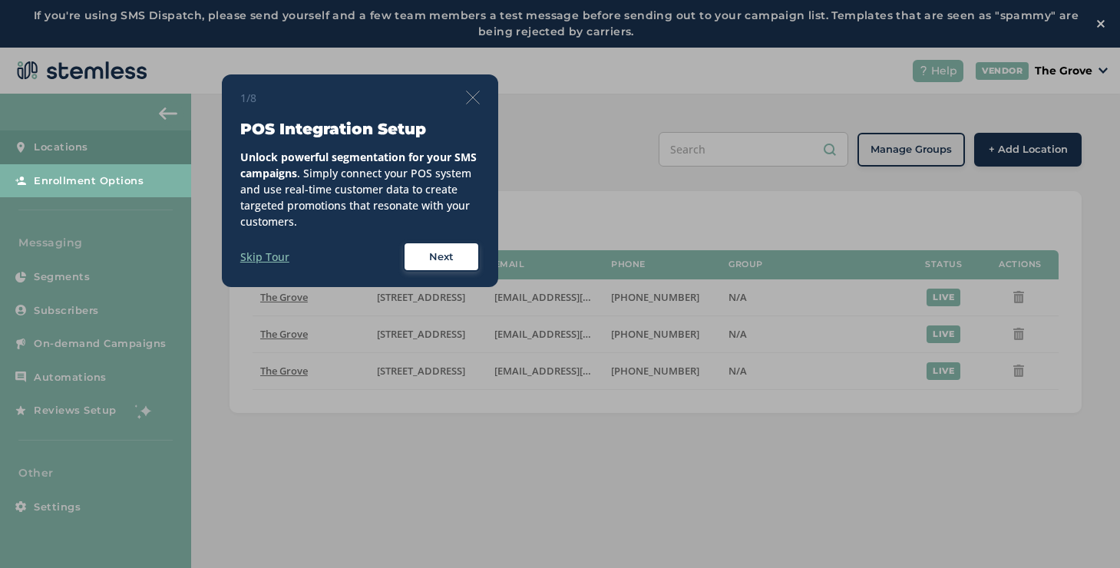
click at [467, 96] on img at bounding box center [473, 98] width 14 height 14
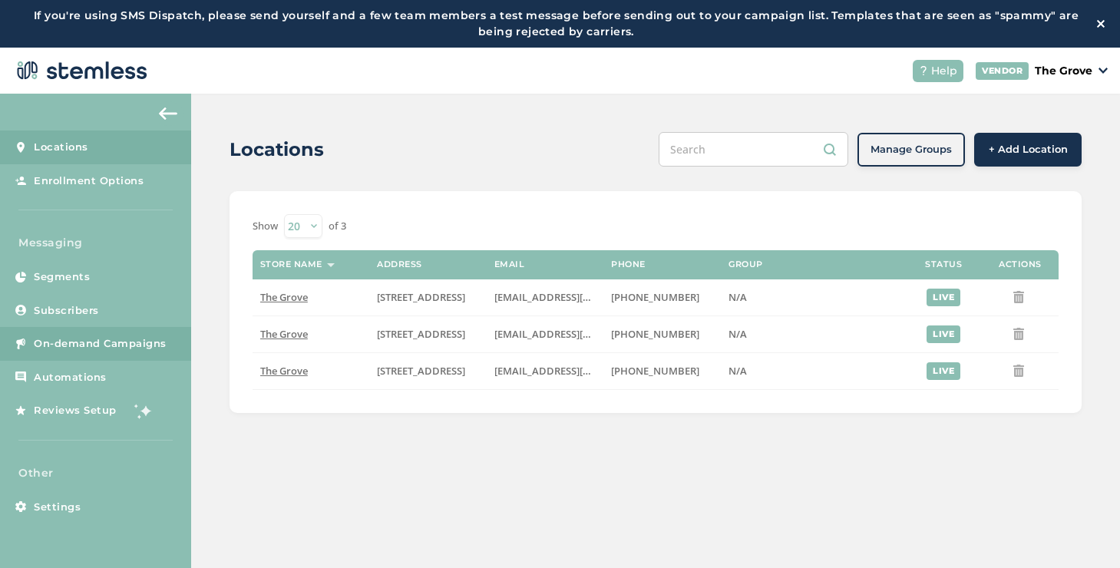
click at [151, 346] on span "On-demand Campaigns" at bounding box center [100, 343] width 133 height 15
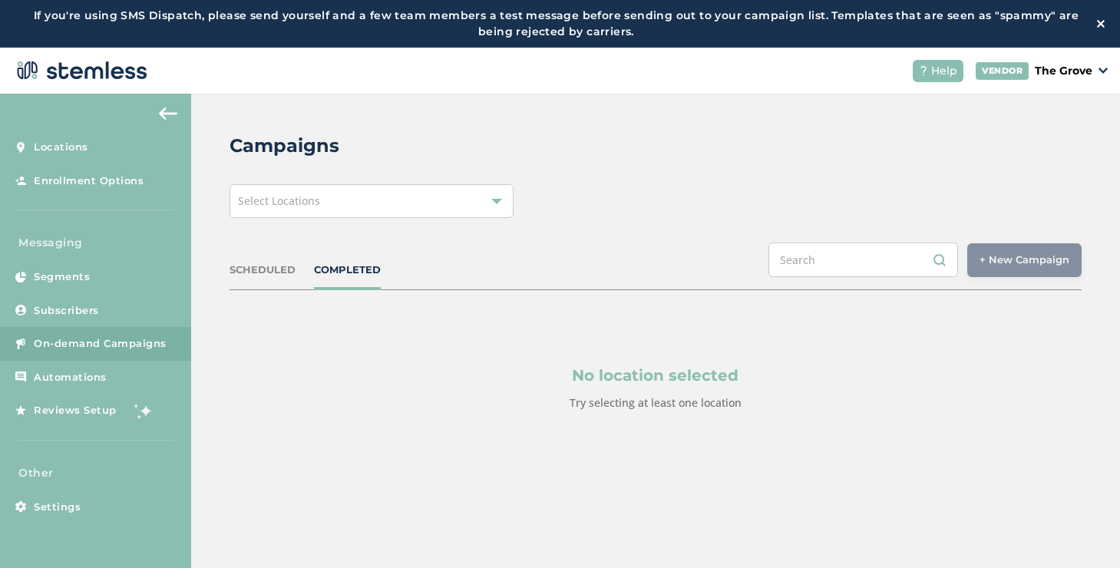
click at [451, 195] on div "Select Locations" at bounding box center [371, 201] width 284 height 34
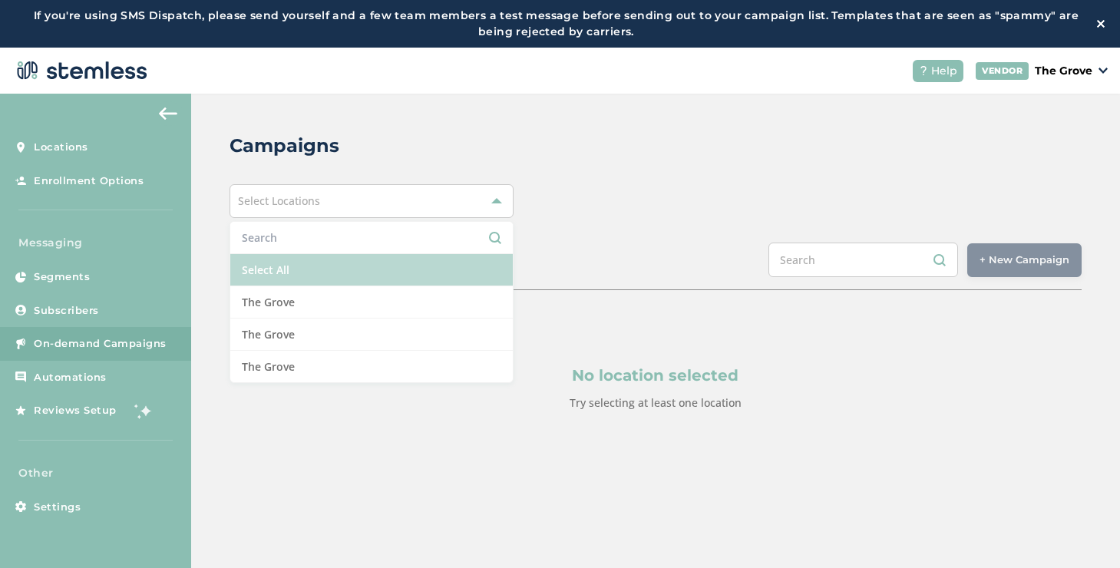
click at [287, 266] on li "Select All" at bounding box center [371, 270] width 282 height 32
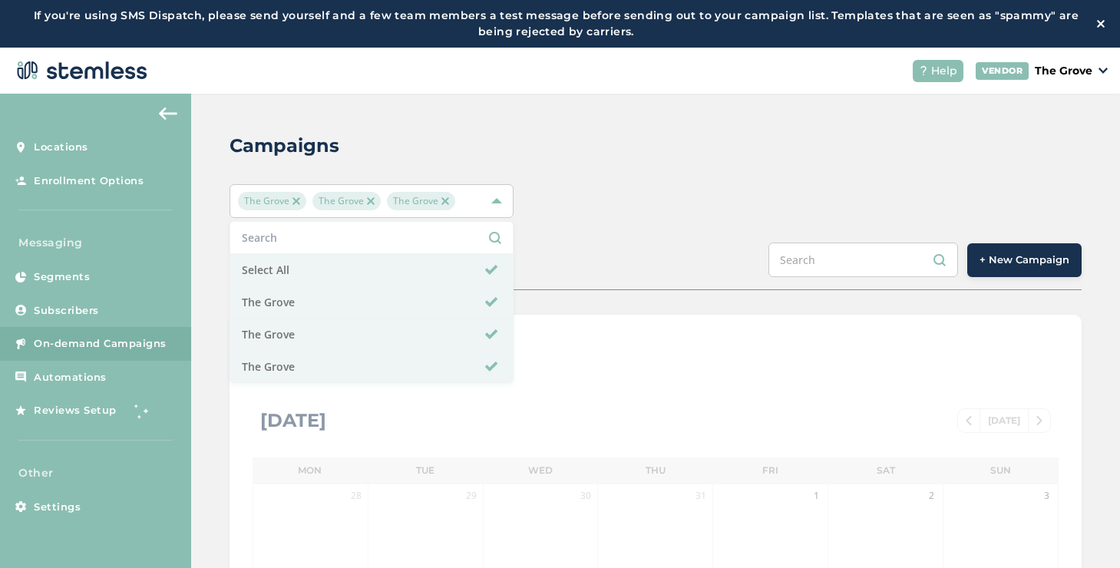
click at [1058, 266] on span "+ New Campaign" at bounding box center [1024, 260] width 90 height 15
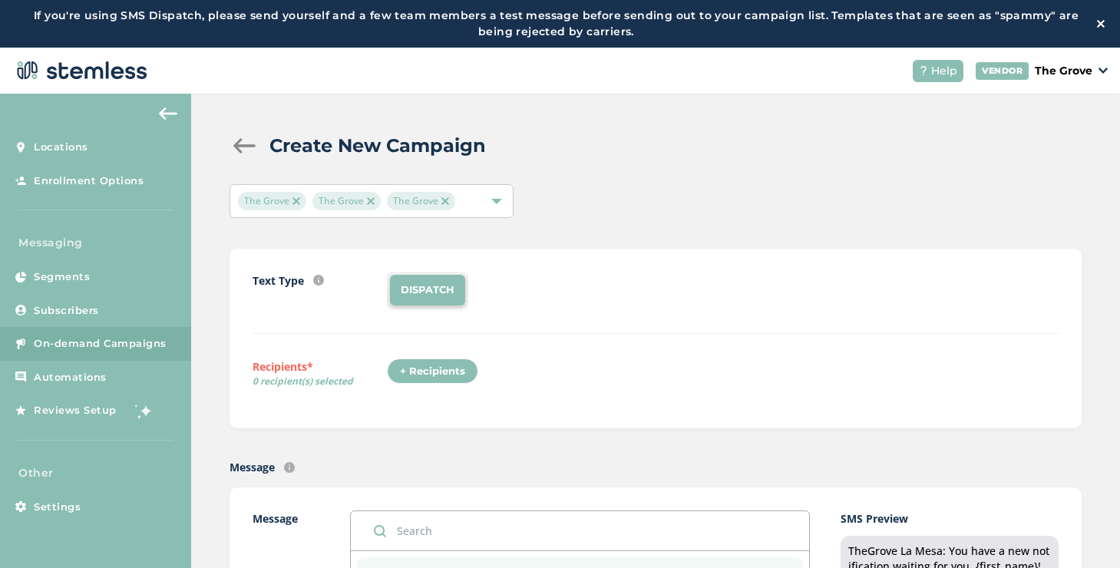
click at [429, 366] on div "+ Recipients" at bounding box center [432, 371] width 91 height 26
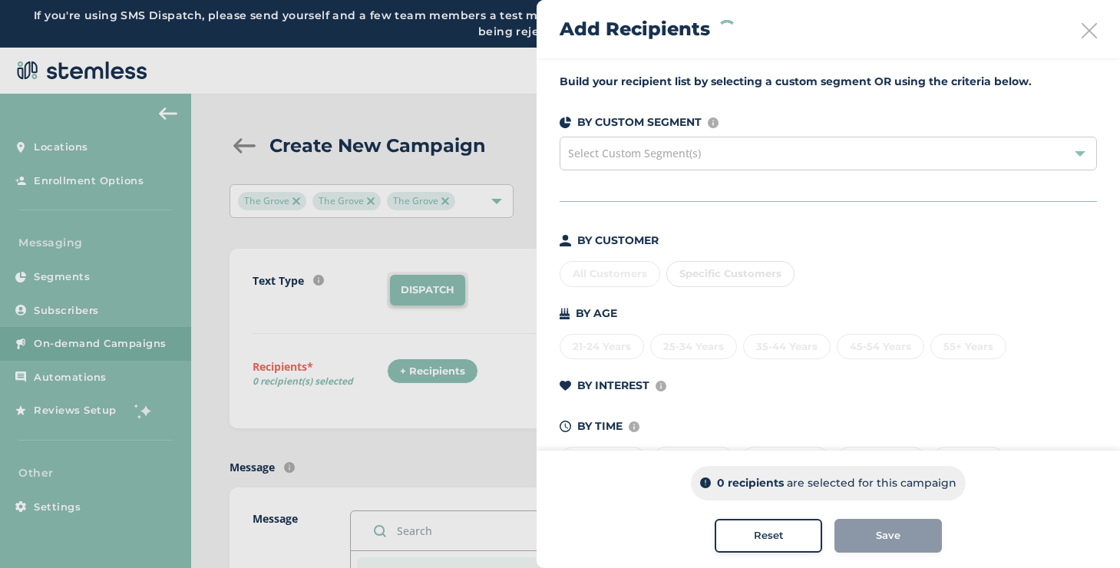
click at [693, 277] on div "Specific Customers" at bounding box center [730, 274] width 128 height 26
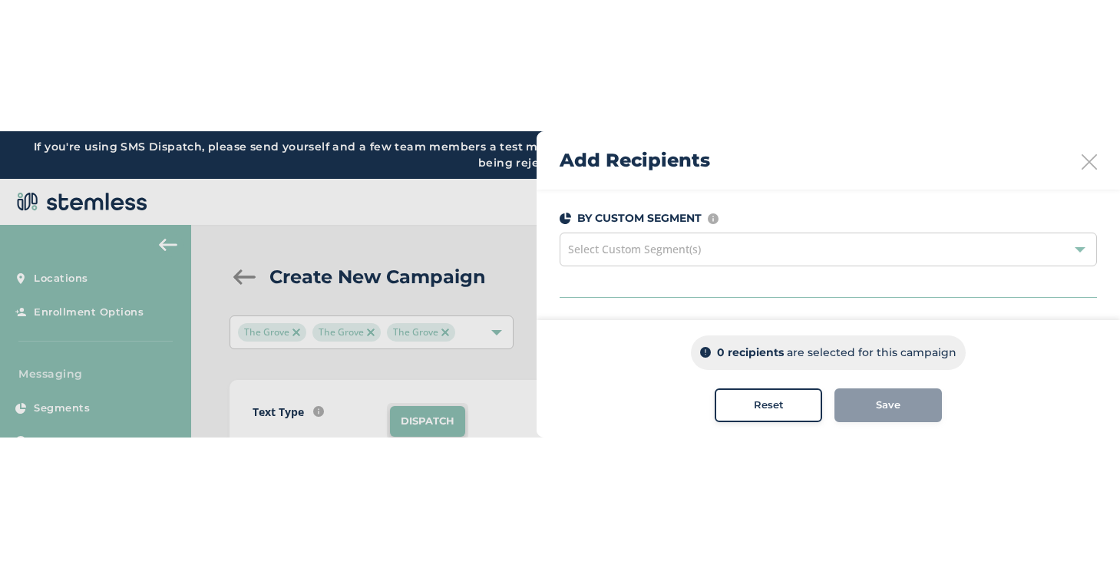
scroll to position [187, 0]
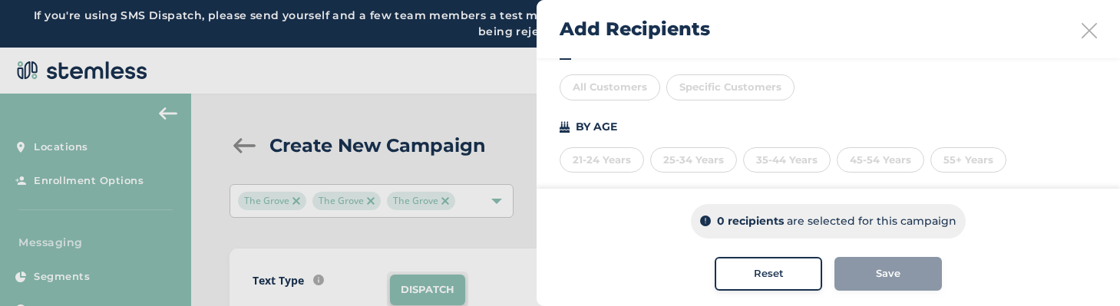
click at [636, 97] on div "All Customers" at bounding box center [610, 87] width 101 height 26
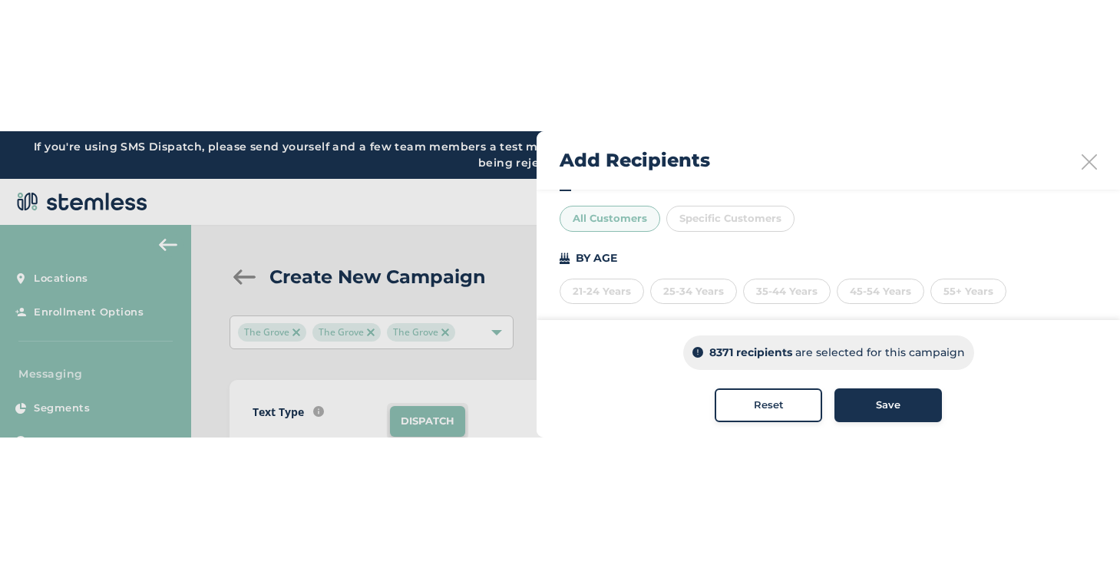
scroll to position [55, 0]
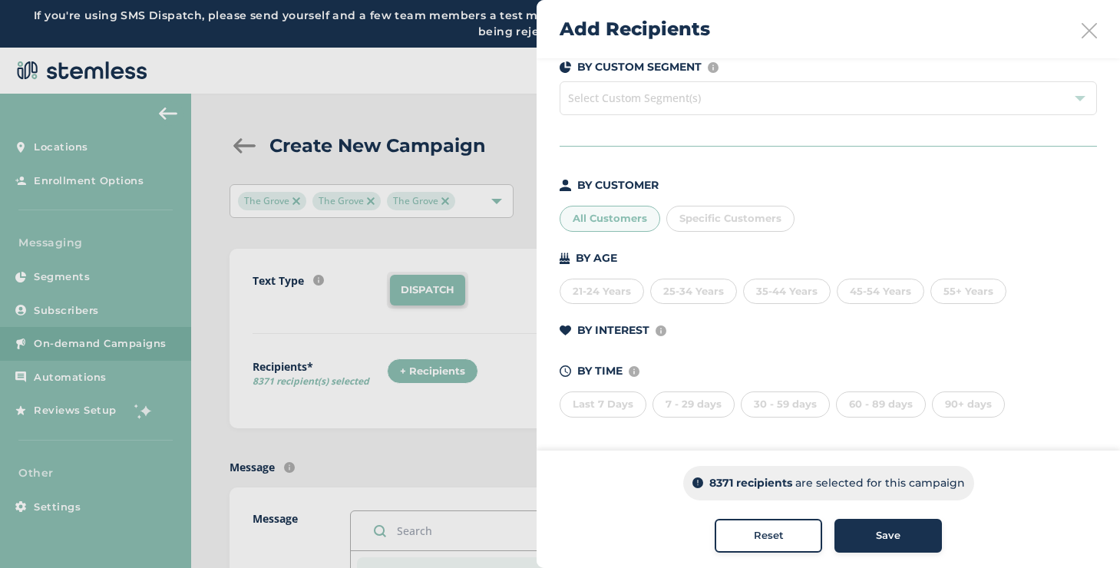
click at [155, 351] on div at bounding box center [560, 284] width 1120 height 568
click at [154, 350] on div at bounding box center [560, 284] width 1120 height 568
click at [140, 318] on div at bounding box center [560, 284] width 1120 height 568
click at [93, 312] on div at bounding box center [560, 284] width 1120 height 568
click at [1077, 41] on div "Add Recipients" at bounding box center [827, 29] width 583 height 58
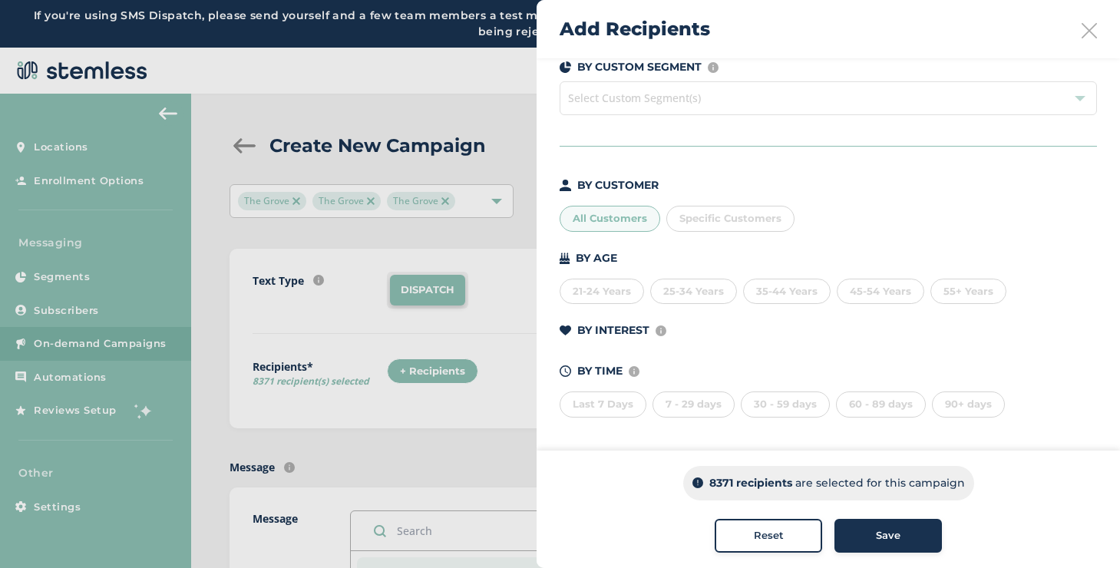
click at [1081, 30] on icon at bounding box center [1088, 30] width 15 height 15
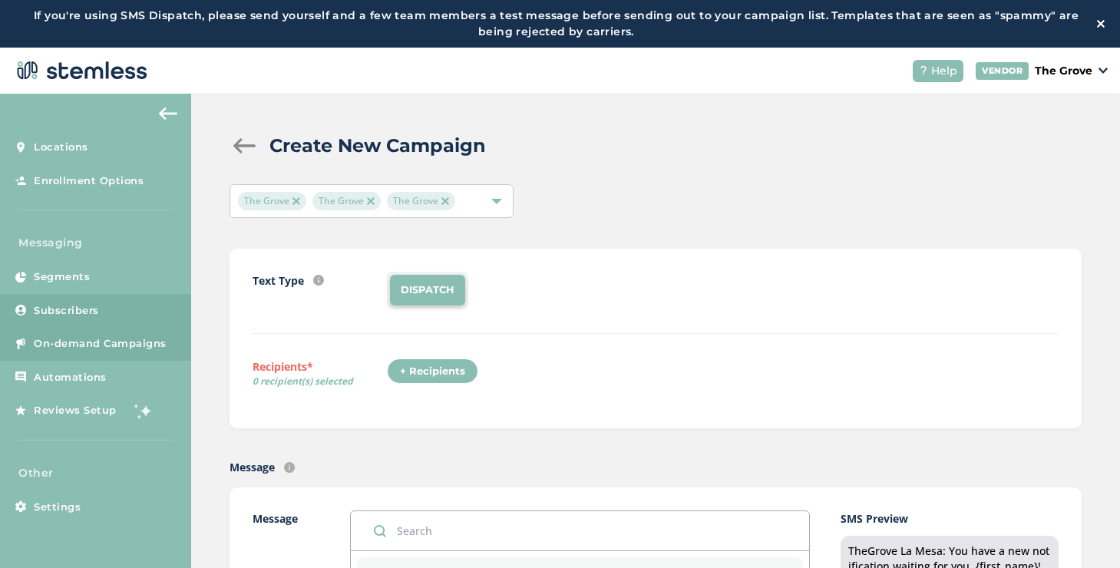
click at [59, 316] on span "Subscribers" at bounding box center [66, 310] width 65 height 15
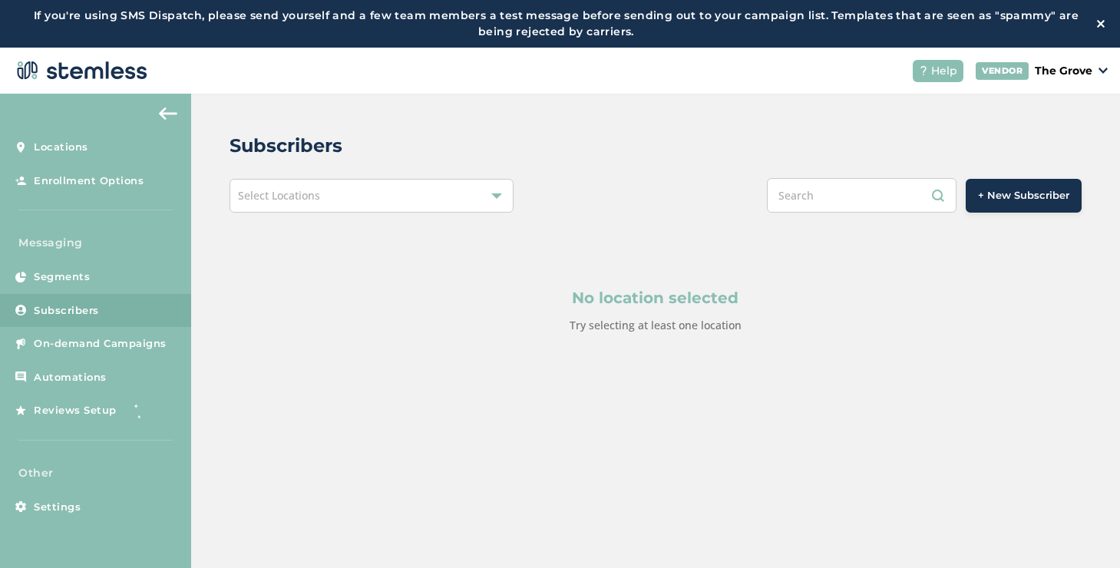
click at [330, 198] on div "Select Locations" at bounding box center [371, 196] width 284 height 34
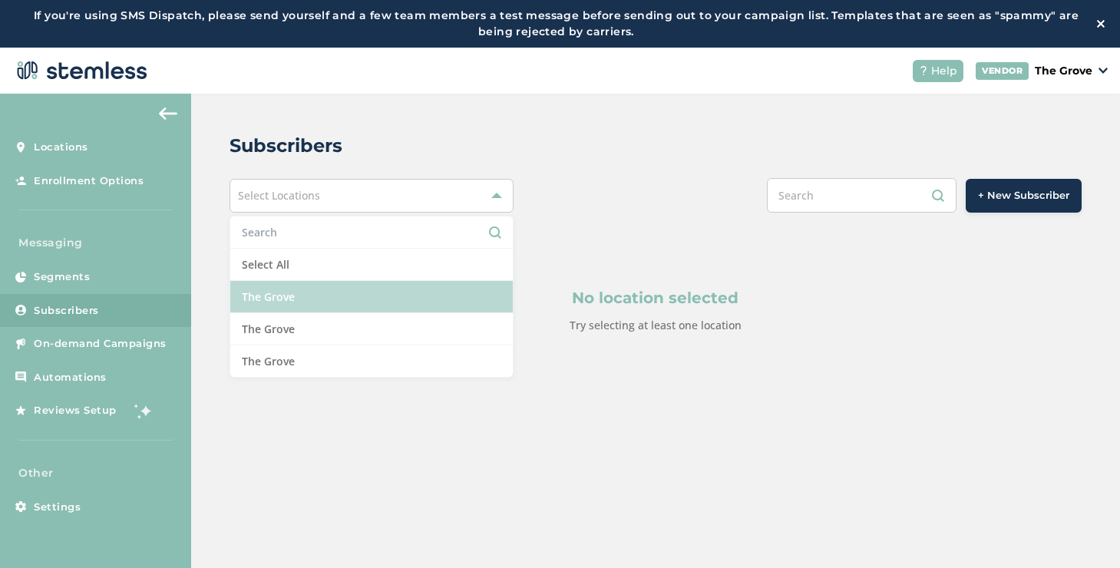
click at [262, 289] on li "The Grove" at bounding box center [371, 297] width 282 height 32
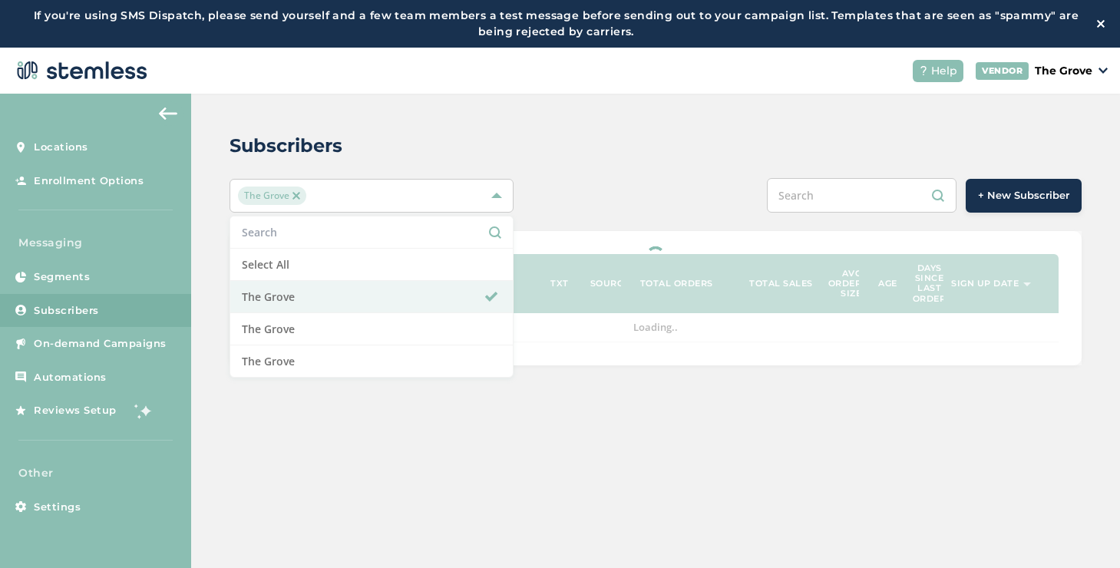
click at [527, 225] on div "Subscribers The Grove Select All [GEOGRAPHIC_DATA] [GEOGRAPHIC_DATA] [GEOGRAPHI…" at bounding box center [655, 249] width 929 height 310
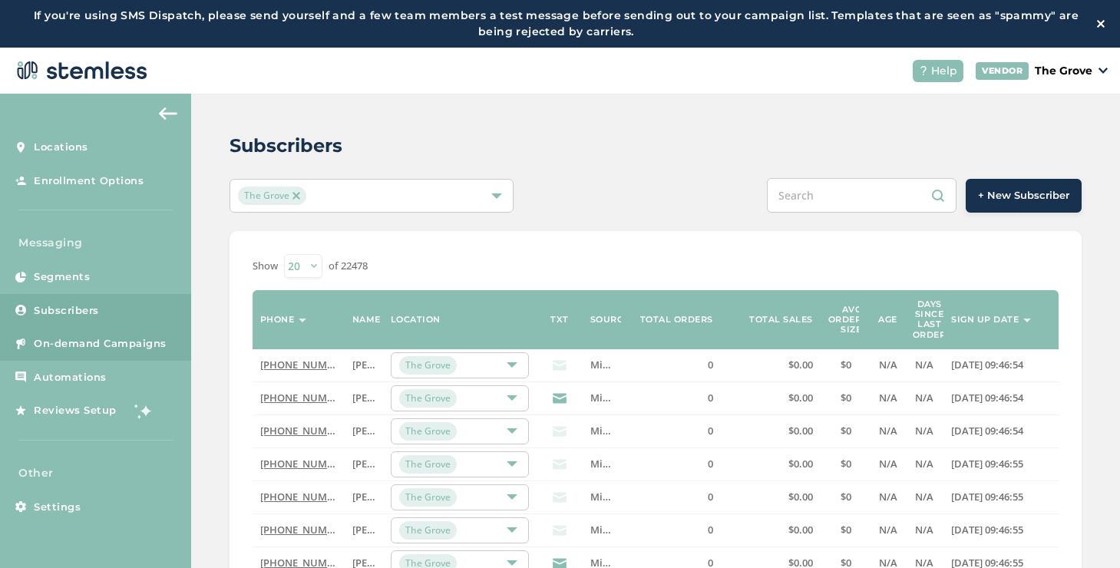
click at [105, 352] on link "On-demand Campaigns" at bounding box center [95, 344] width 191 height 34
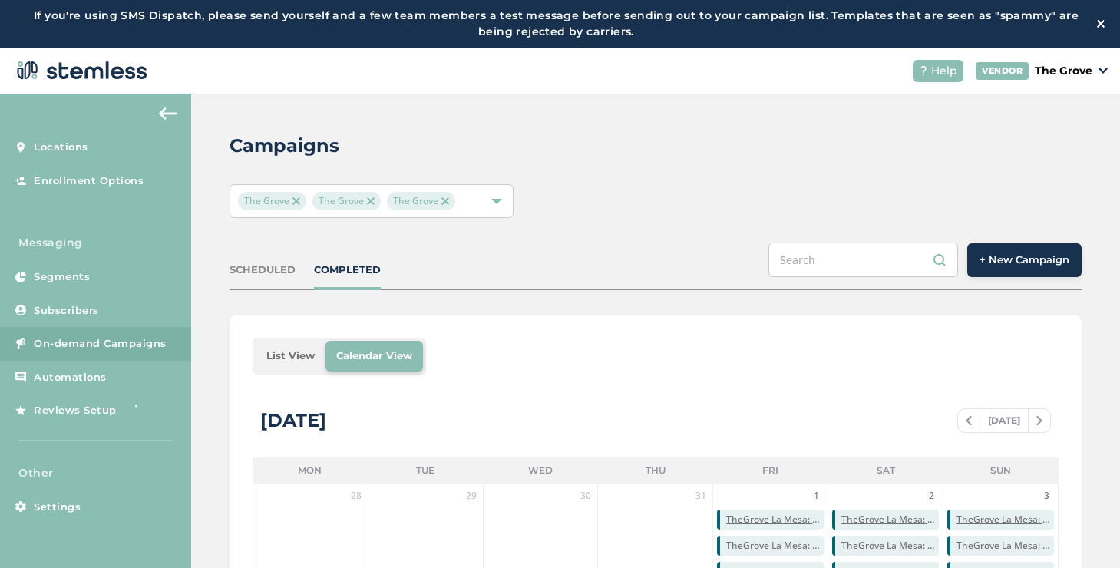
click at [1015, 265] on span "+ New Campaign" at bounding box center [1024, 260] width 90 height 15
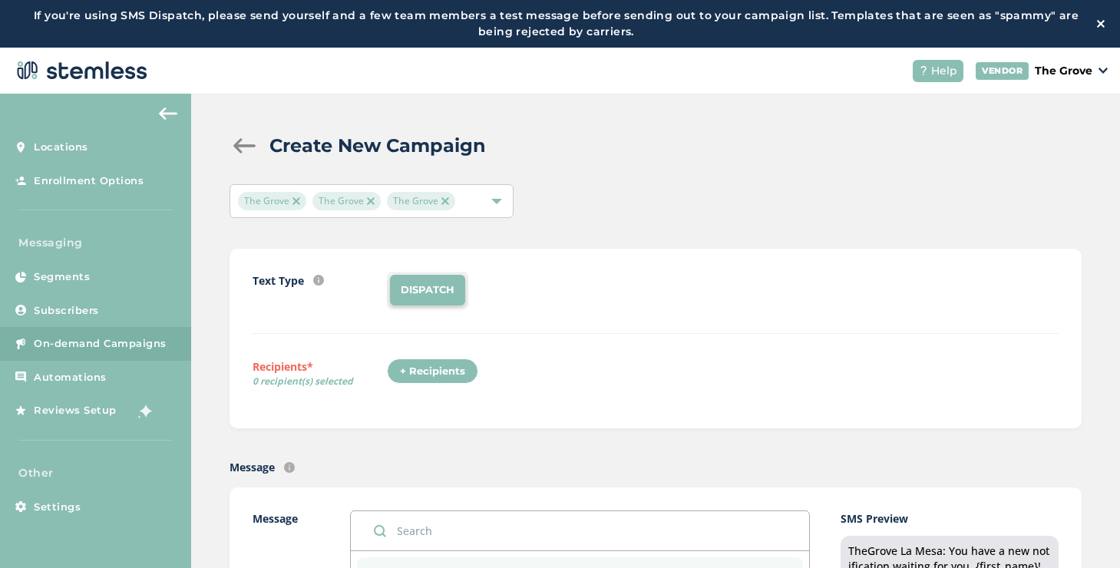
click at [431, 362] on div "+ Recipients" at bounding box center [432, 371] width 91 height 26
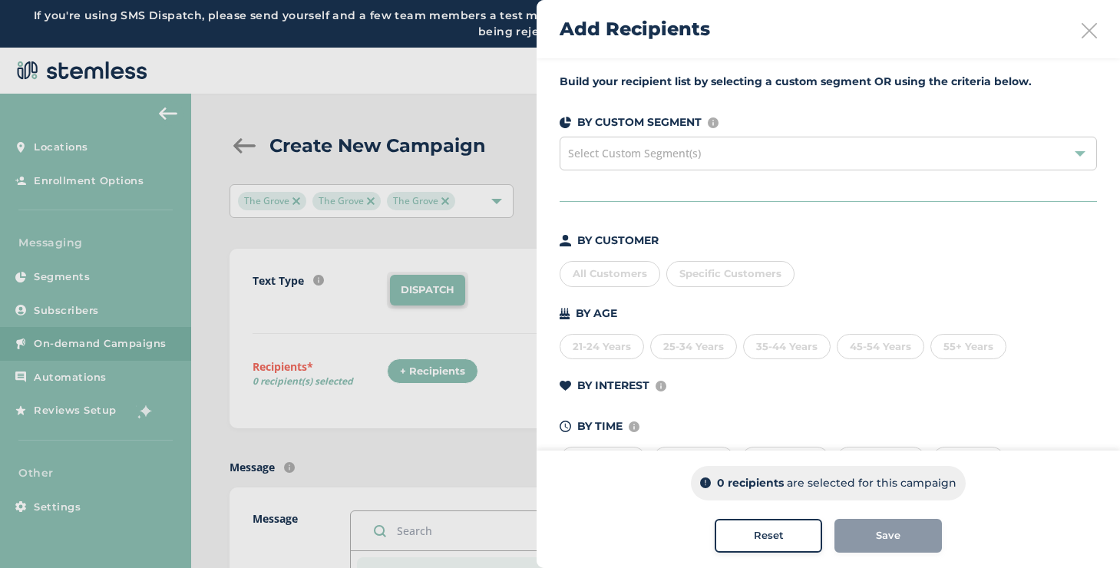
click at [614, 359] on div "BY CUSTOMER All Customers Specific Customers BY AGE [DEMOGRAPHIC_DATA] Years 25…" at bounding box center [828, 353] width 537 height 240
click at [614, 355] on div "21-24 Years" at bounding box center [602, 347] width 84 height 26
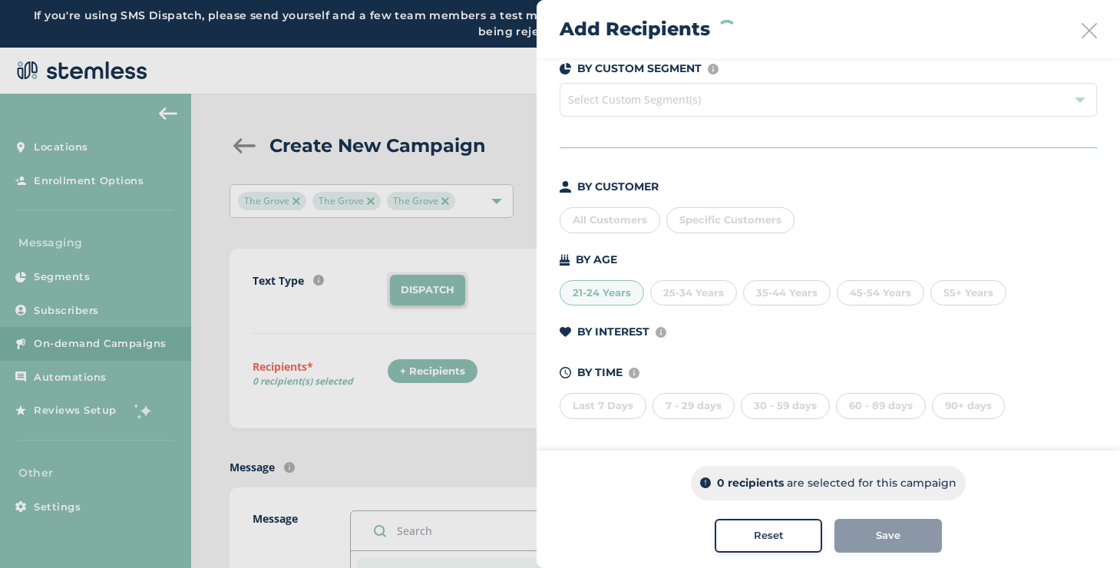
scroll to position [55, 0]
click at [618, 293] on div "21-24 Years" at bounding box center [602, 292] width 84 height 26
click at [619, 409] on div "Last 7 Days" at bounding box center [603, 404] width 87 height 26
click at [691, 409] on div "7 - 29 days" at bounding box center [693, 404] width 82 height 26
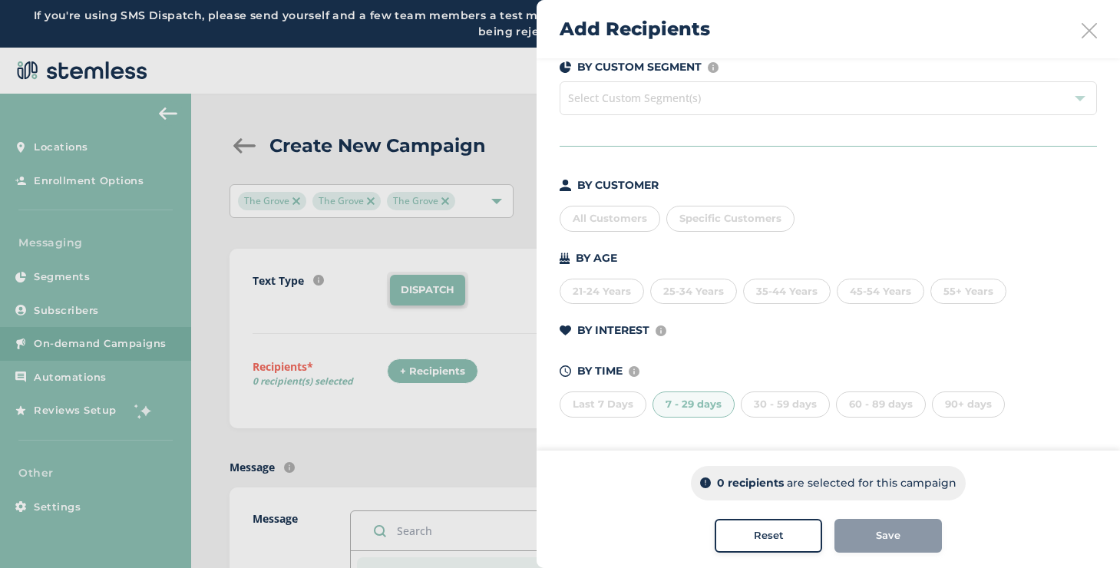
click at [691, 409] on div "7 - 29 days" at bounding box center [693, 404] width 82 height 26
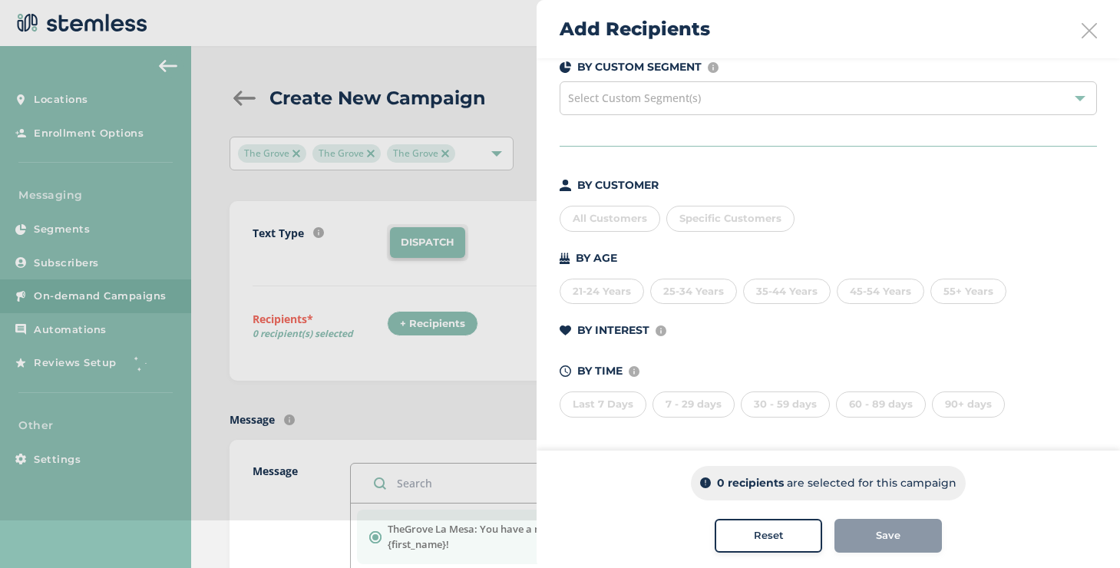
click at [711, 293] on div "25-34 Years" at bounding box center [693, 292] width 87 height 26
click at [689, 291] on div "25-34 Years" at bounding box center [693, 292] width 87 height 26
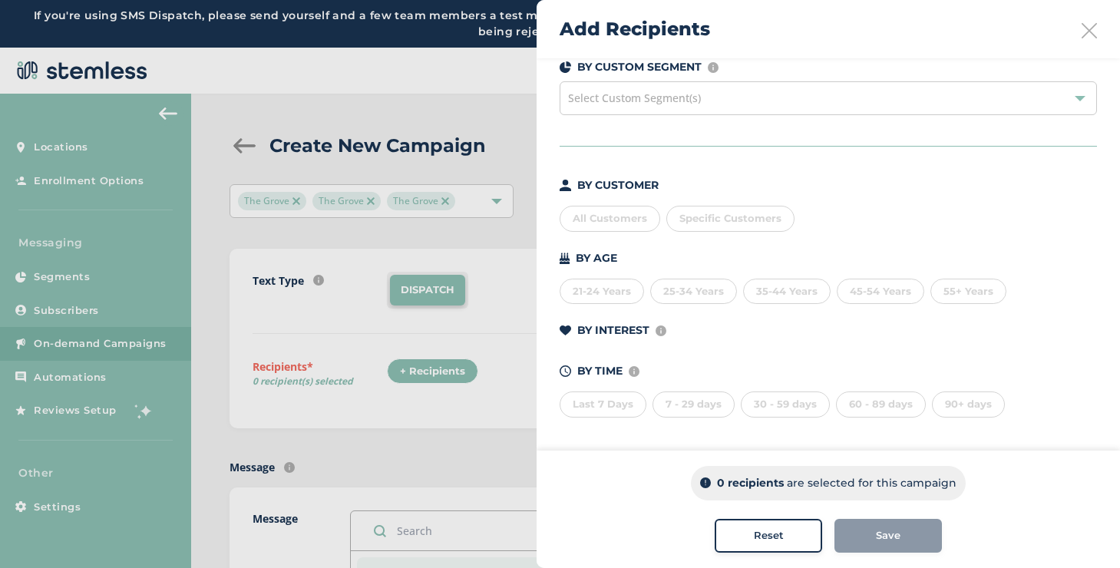
click at [1081, 28] on icon at bounding box center [1088, 30] width 15 height 15
